Goal: Task Accomplishment & Management: Manage account settings

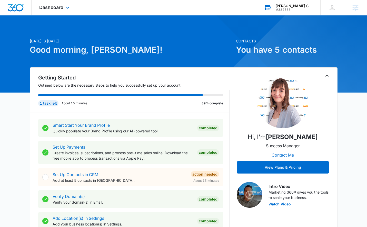
click at [295, 8] on div "M332533" at bounding box center [293, 10] width 37 height 4
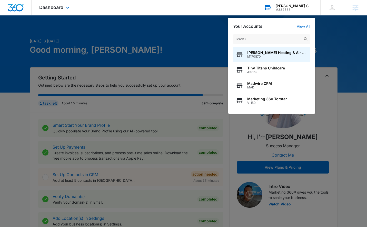
type input "leads in"
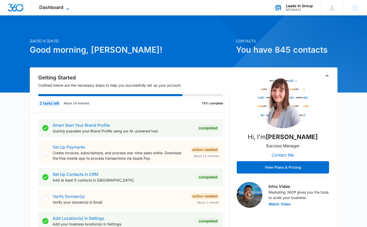
click at [56, 6] on span "Dashboard" at bounding box center [51, 7] width 24 height 5
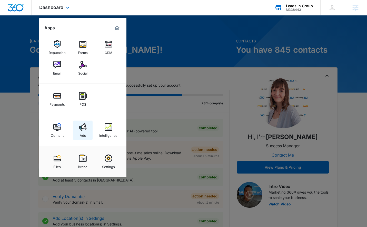
click at [79, 127] on img at bounding box center [83, 127] width 8 height 8
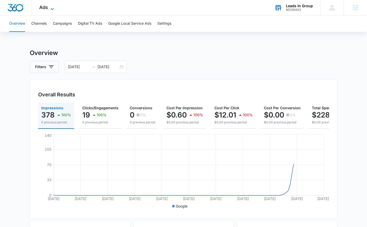
click at [49, 8] on icon at bounding box center [52, 9] width 6 height 6
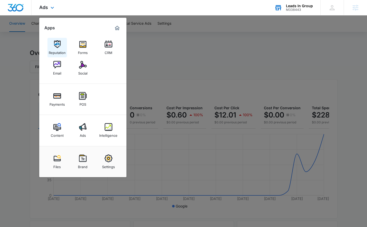
click at [55, 47] on img at bounding box center [57, 44] width 8 height 8
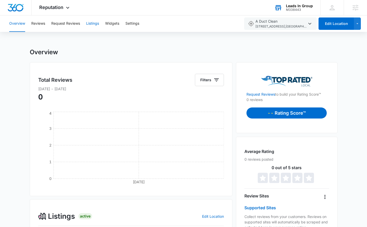
click at [95, 25] on button "Listings" at bounding box center [92, 23] width 13 height 16
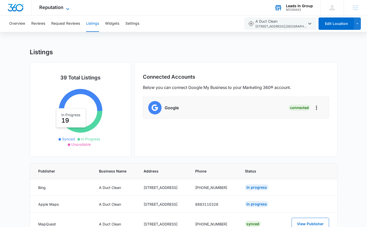
click at [60, 7] on span "Reputation" at bounding box center [51, 7] width 24 height 5
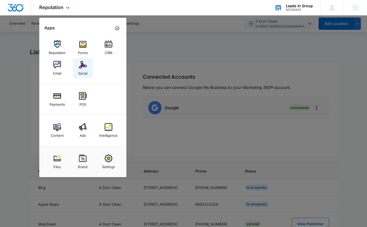
click at [79, 65] on img at bounding box center [83, 65] width 8 height 8
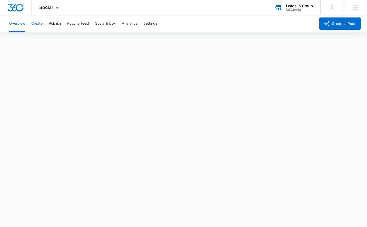
click at [40, 25] on button "Create" at bounding box center [36, 23] width 11 height 16
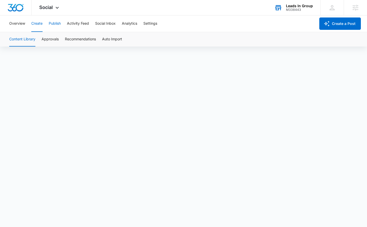
scroll to position [4, 0]
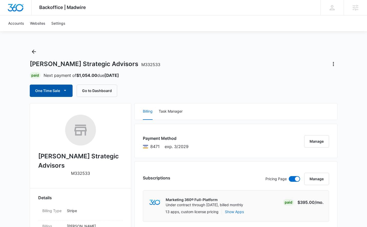
click at [54, 90] on button "One Time Sale" at bounding box center [51, 90] width 43 height 12
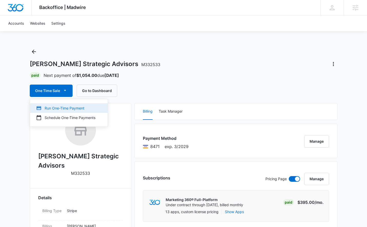
click at [54, 108] on div "Run One-Time Payment" at bounding box center [65, 107] width 59 height 5
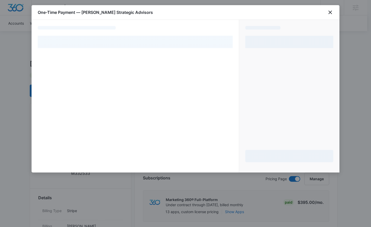
select select "pm_1SBGOqA4n8RTgNjU4pR7Xrk8"
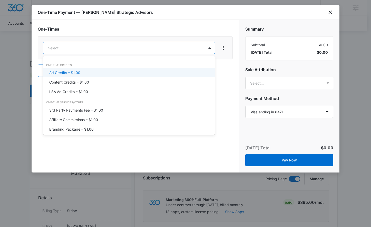
click at [78, 72] on p "Ad Credits – $1.00" at bounding box center [64, 72] width 31 height 5
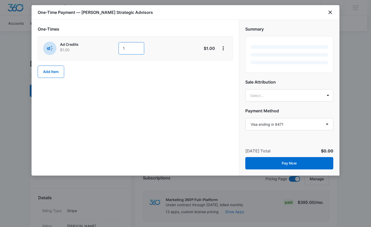
click at [129, 49] on input "1" at bounding box center [132, 48] width 26 height 12
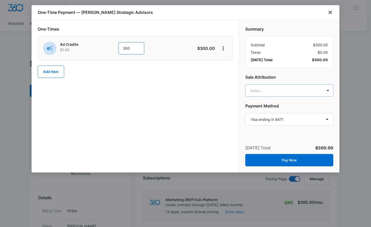
type input "300"
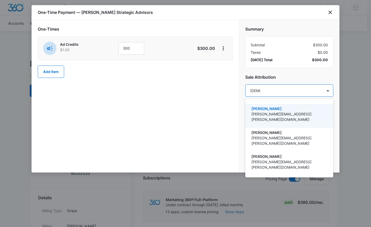
type input "christy"
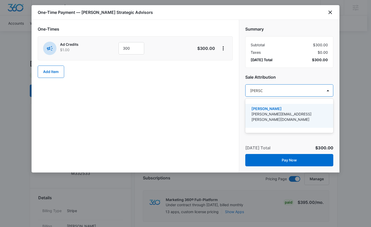
click at [265, 108] on p "Christy Perez" at bounding box center [288, 108] width 75 height 5
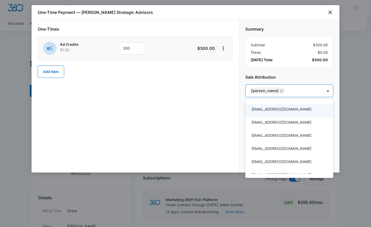
click at [208, 110] on div at bounding box center [185, 113] width 371 height 227
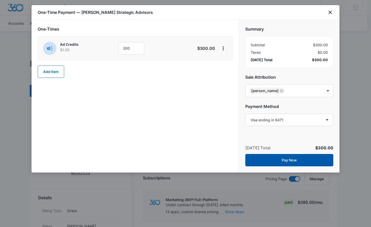
click at [293, 160] on button "Pay Now" at bounding box center [289, 160] width 88 height 12
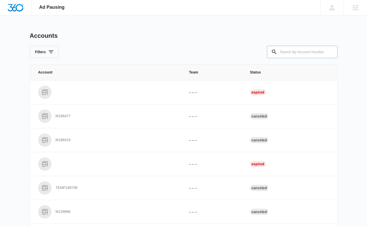
click at [308, 54] on input "text" at bounding box center [302, 52] width 71 height 12
type input "m332533"
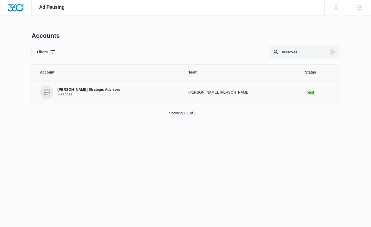
click at [85, 90] on p "Palmer's Strategic Advisors" at bounding box center [88, 89] width 63 height 5
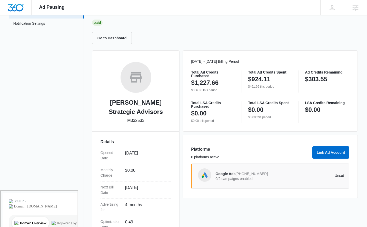
scroll to position [38, 0]
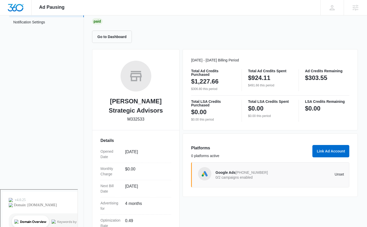
click at [239, 172] on span "359-377-4194" at bounding box center [251, 172] width 32 height 4
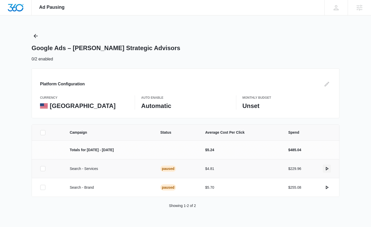
click at [327, 169] on icon "actions.activate" at bounding box center [327, 168] width 6 height 6
click at [327, 187] on icon "actions.activate" at bounding box center [327, 187] width 6 height 6
click at [327, 168] on icon "actions.activate" at bounding box center [327, 168] width 6 height 6
click at [327, 187] on icon "actions.activate" at bounding box center [327, 187] width 6 height 6
click at [327, 186] on icon "actions.activate" at bounding box center [327, 187] width 3 height 4
